Goal: Task Accomplishment & Management: Manage account settings

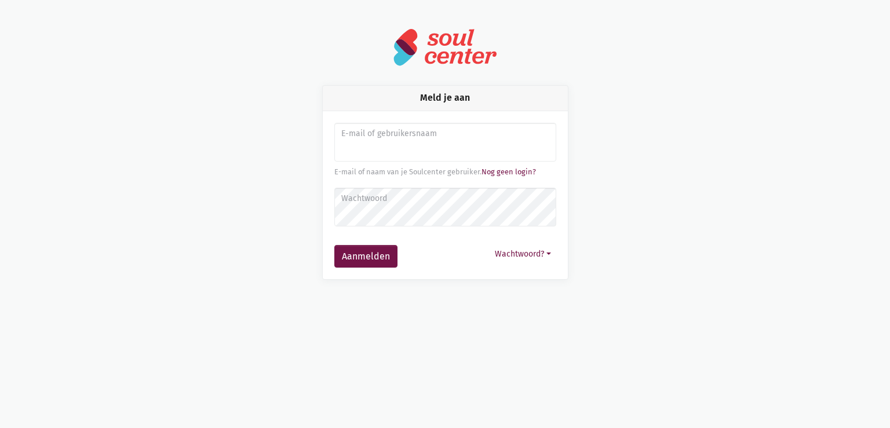
type input "[EMAIL_ADDRESS][DOMAIN_NAME]"
click at [334, 245] on button "Aanmelden" at bounding box center [365, 256] width 63 height 23
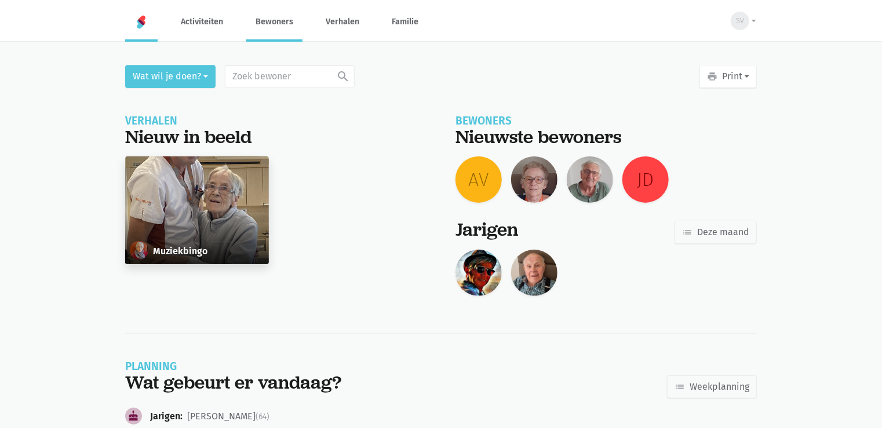
click at [290, 30] on link "Bewoners" at bounding box center [274, 21] width 56 height 39
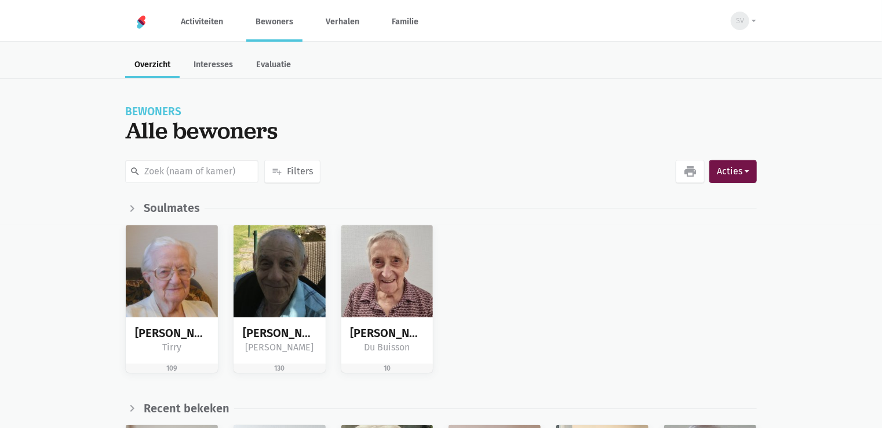
click at [350, 75] on ul "Overzicht Interesses Evaluatie" at bounding box center [441, 64] width 632 height 27
click at [267, 27] on link "Bewoners" at bounding box center [274, 21] width 56 height 39
click at [747, 26] on button "SV" at bounding box center [740, 21] width 34 height 27
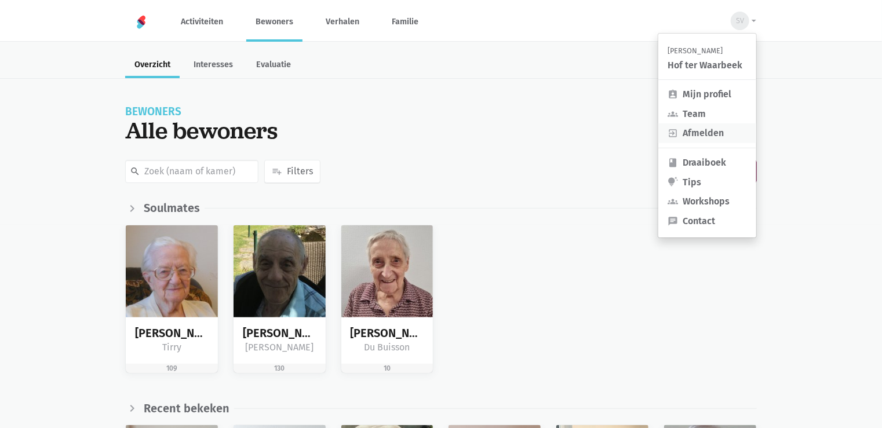
click at [717, 132] on link "exit_to_app Afmelden" at bounding box center [708, 133] width 98 height 20
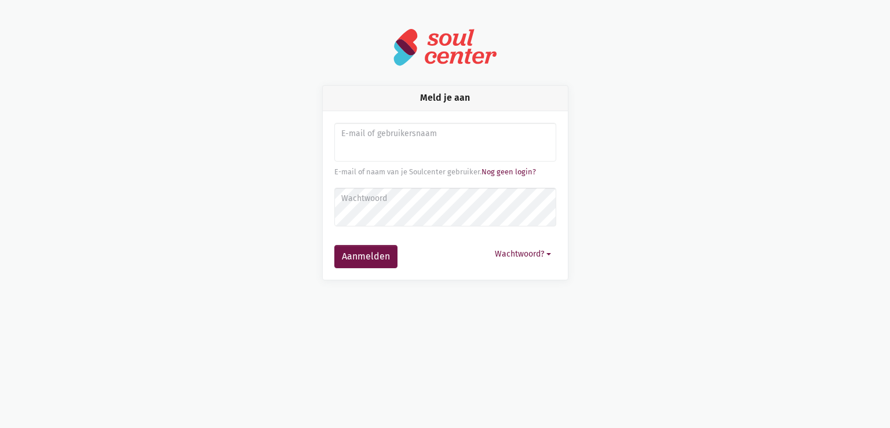
click at [642, 169] on div "Meld je aan E-mail of gebruikersnaam E-mail of naam van je [PERSON_NAME]. Nog g…" at bounding box center [445, 182] width 661 height 195
